Goal: Check status

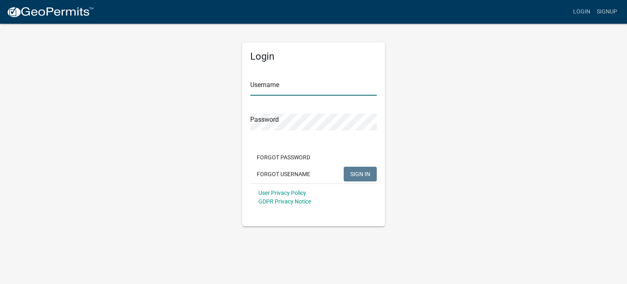
type input "bigtoyz"
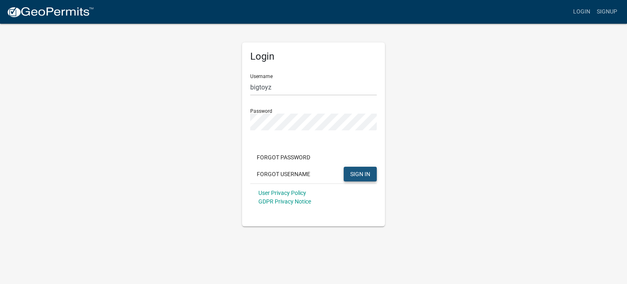
click at [362, 171] on span "SIGN IN" at bounding box center [360, 173] width 20 height 7
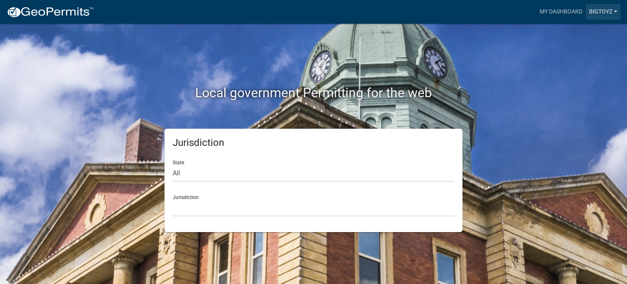
click at [599, 14] on link "bigtoyz" at bounding box center [603, 12] width 35 height 16
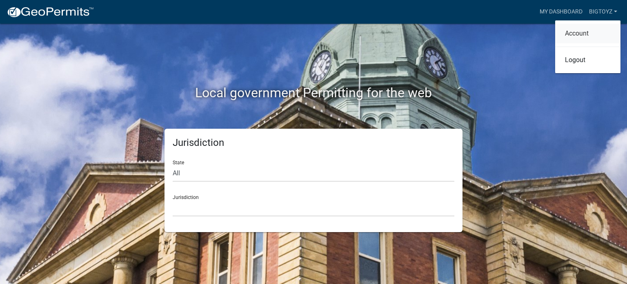
click at [587, 31] on link "Account" at bounding box center [587, 34] width 65 height 20
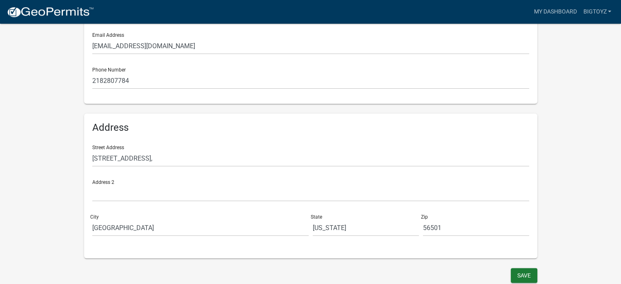
scroll to position [191, 0]
click at [522, 272] on button "Save" at bounding box center [524, 274] width 27 height 15
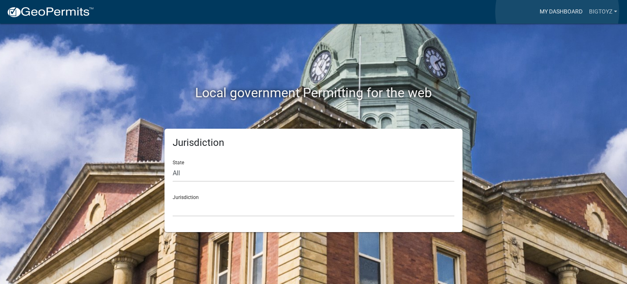
click at [557, 12] on link "My Dashboard" at bounding box center [560, 12] width 49 height 16
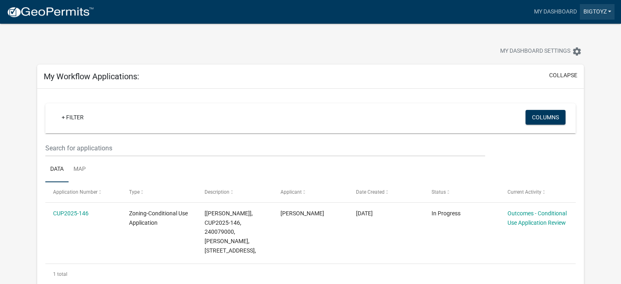
click at [598, 13] on link "bigtoyz" at bounding box center [597, 12] width 35 height 16
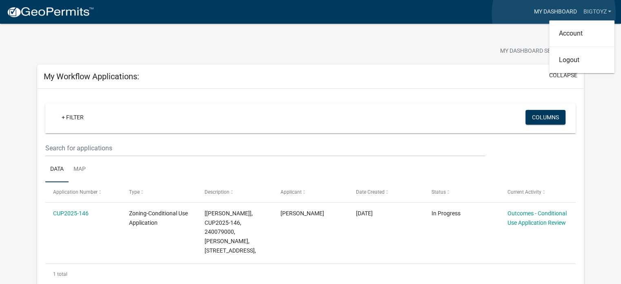
click at [553, 13] on link "My Dashboard" at bounding box center [554, 12] width 49 height 16
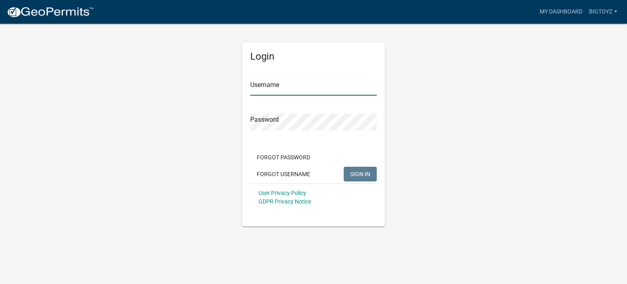
type input "bigtoyz"
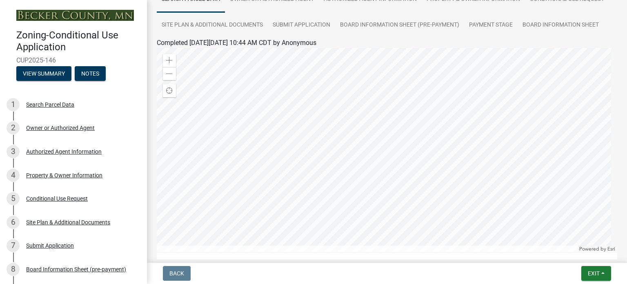
scroll to position [75, 0]
click at [593, 39] on div "Completed [DATE][DATE] 10:44 AM CDT by Anonymous" at bounding box center [387, 43] width 460 height 10
click at [170, 62] on span at bounding box center [169, 61] width 7 height 7
click at [533, 112] on div at bounding box center [387, 150] width 460 height 204
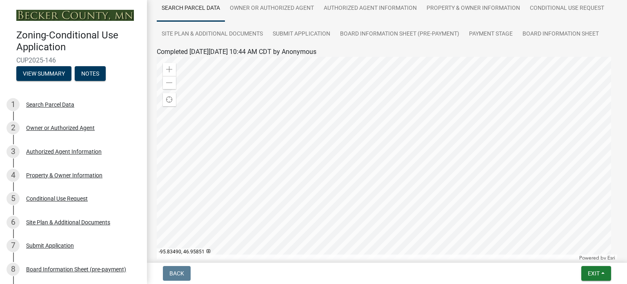
scroll to position [66, 0]
click at [168, 83] on span at bounding box center [169, 83] width 7 height 7
